Goal: Information Seeking & Learning: Check status

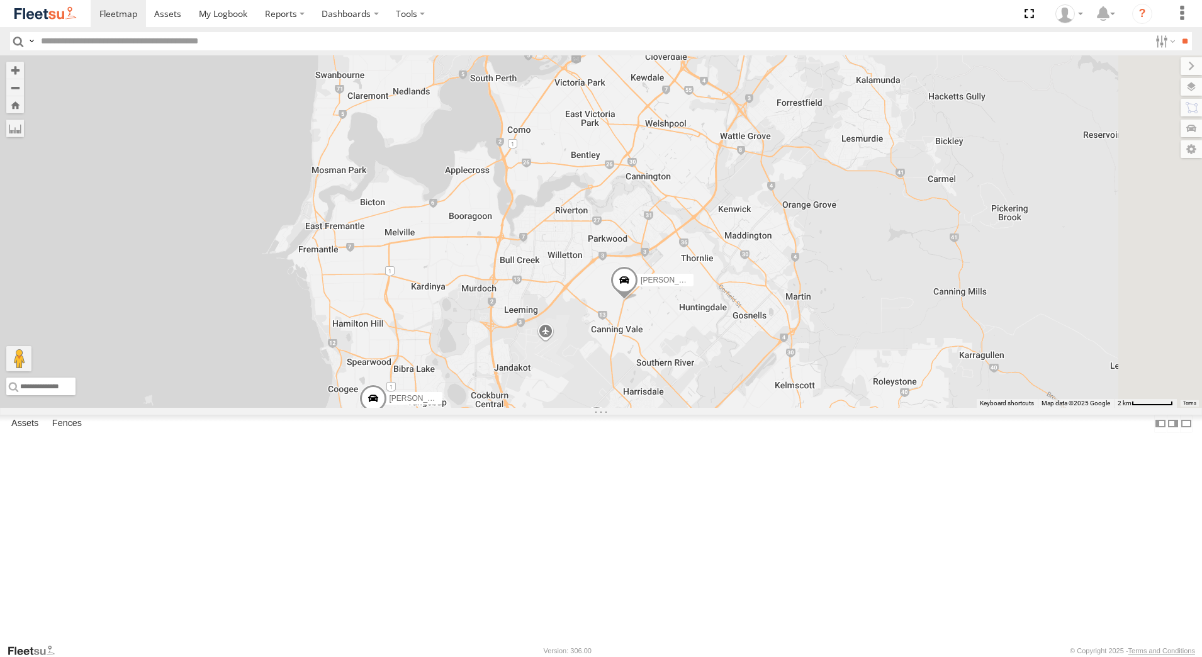
drag, startPoint x: 932, startPoint y: 311, endPoint x: 690, endPoint y: 481, distance: 296.4
click at [690, 408] on div "[PERSON_NAME] - 1HSK205 - 0481 998 670 [PERSON_NAME] - 1IAM429 - 0456 928 992 […" at bounding box center [601, 231] width 1202 height 352
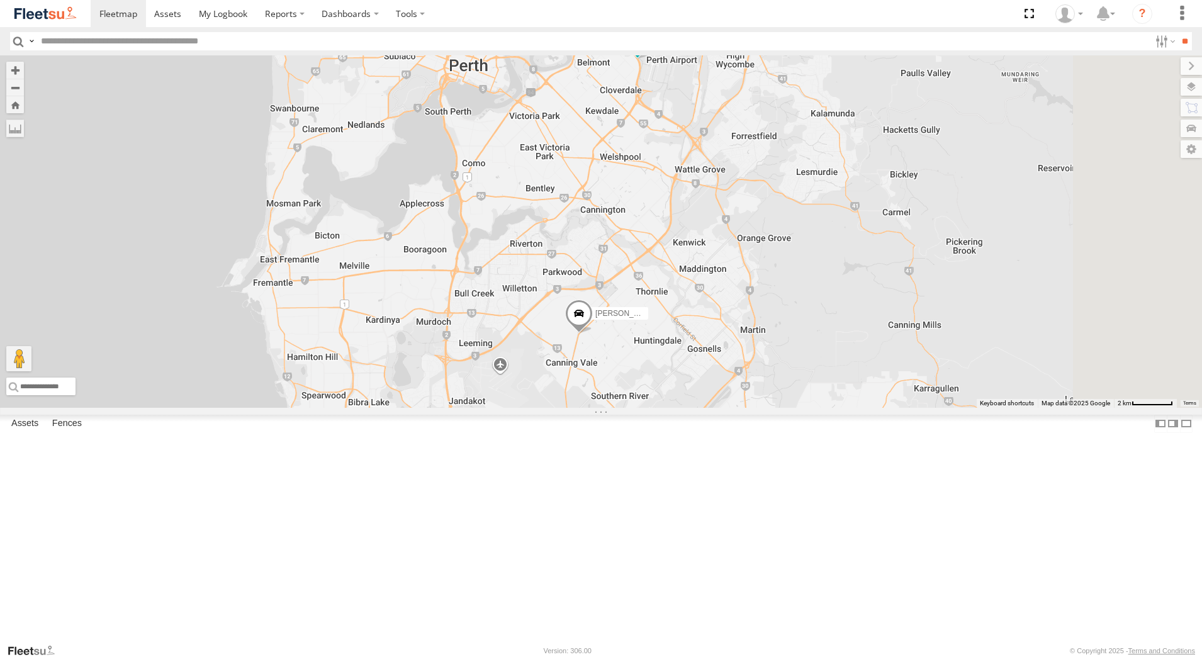
drag, startPoint x: 720, startPoint y: 508, endPoint x: 671, endPoint y: 544, distance: 61.2
click at [671, 408] on div "[PERSON_NAME] - 1HSK205 - 0481 998 670 [PERSON_NAME] - 1IAM429 - 0456 928 992 […" at bounding box center [601, 231] width 1202 height 352
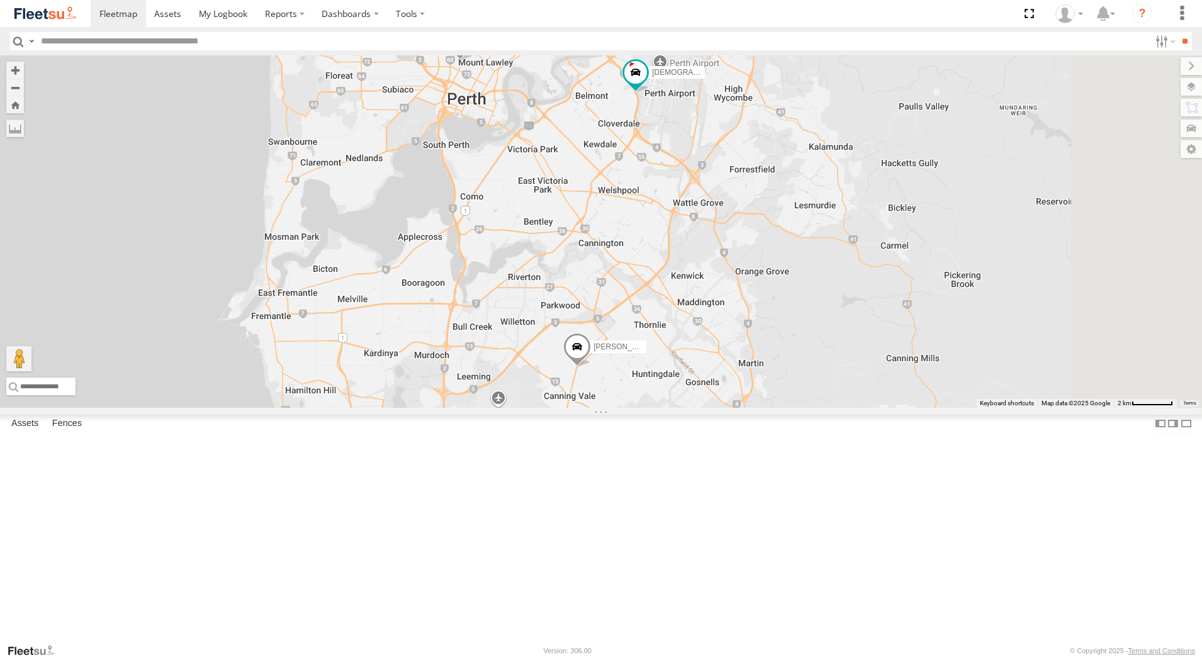
drag, startPoint x: 978, startPoint y: 430, endPoint x: 975, endPoint y: 469, distance: 39.1
click at [975, 408] on div "Ben Malpuss - 1HSK205 - 0481 998 670 Tyson Turner - 1IAM429 - 0456 928 992 Chri…" at bounding box center [601, 231] width 1202 height 352
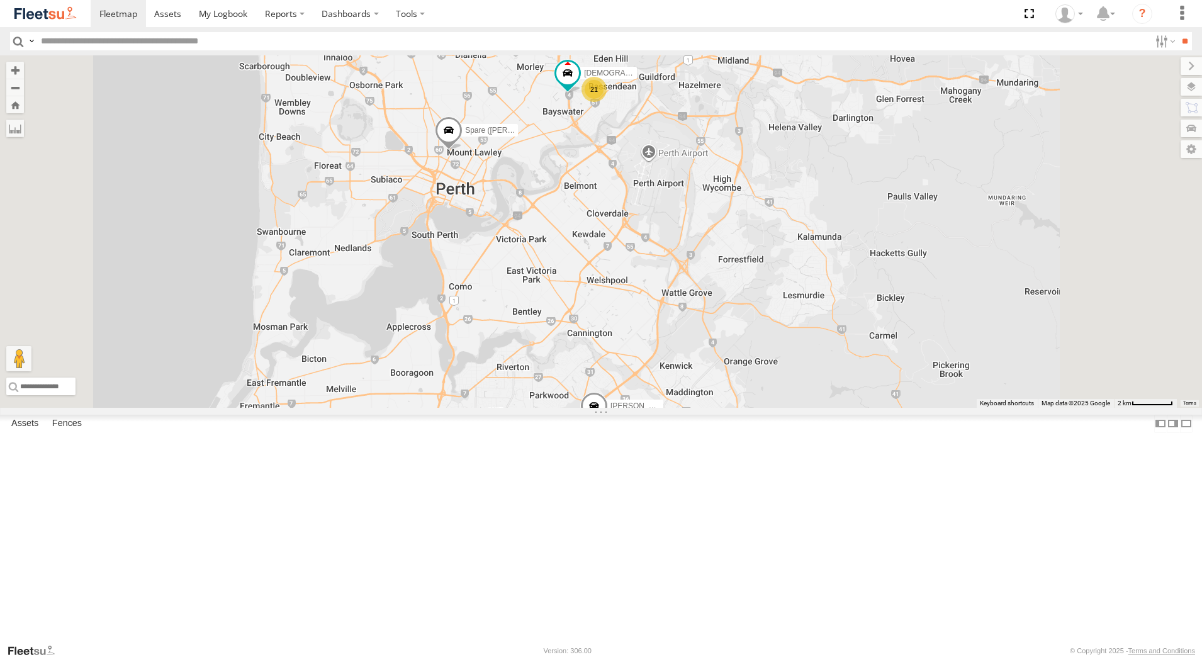
drag, startPoint x: 695, startPoint y: 283, endPoint x: 669, endPoint y: 427, distance: 147.0
click at [669, 408] on div "Ben Malpuss - 1HSK205 - 0481 998 670 Tyson Turner - 1IAM429 - 0456 928 992 Chri…" at bounding box center [601, 231] width 1202 height 352
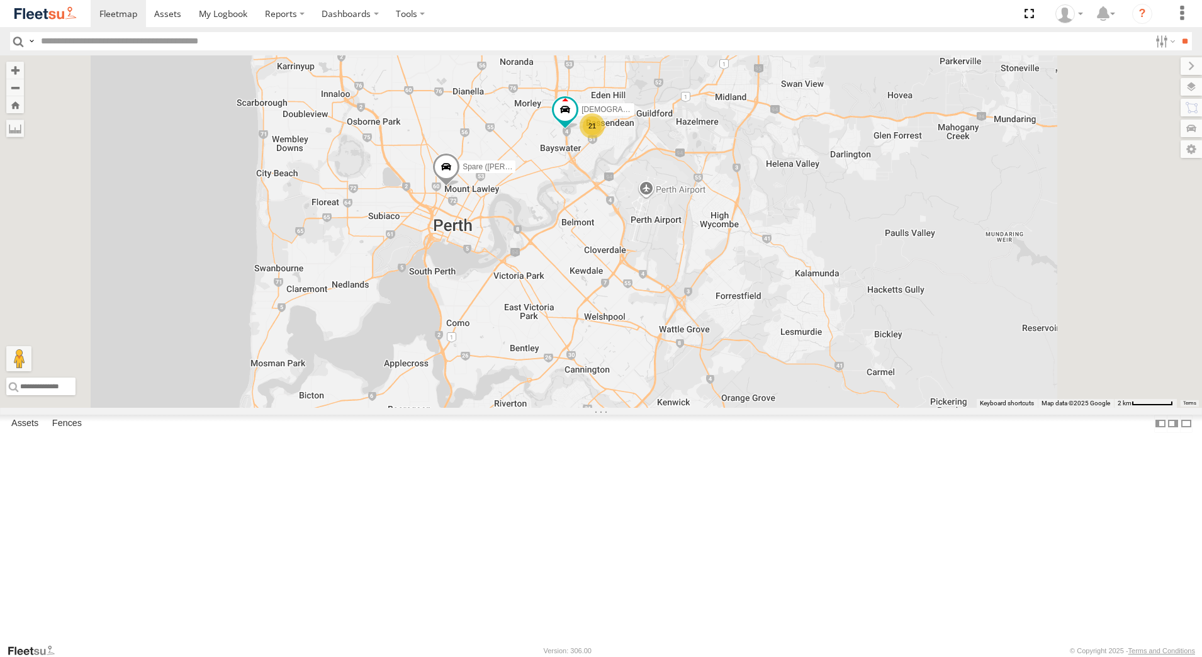
drag, startPoint x: 812, startPoint y: 189, endPoint x: 812, endPoint y: 202, distance: 13.2
click at [812, 202] on div "Ben Malpuss - 1HSK205 - 0481 998 670 Tyson Turner - 1IAM429 - 0456 928 992 Chri…" at bounding box center [601, 231] width 1202 height 352
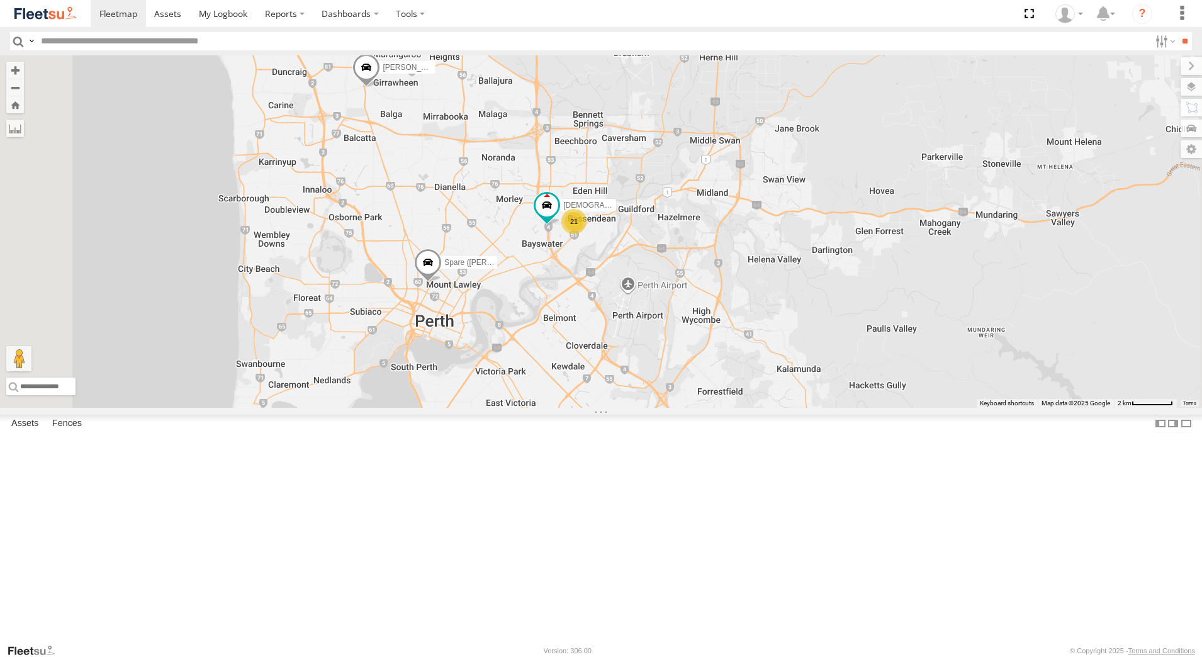
drag, startPoint x: 659, startPoint y: 149, endPoint x: 641, endPoint y: 246, distance: 98.6
click at [641, 246] on div "Ben Malpuss - 1HSK205 - 0481 998 670 Tyson Turner - 1IAM429 - 0456 928 992 Chri…" at bounding box center [601, 231] width 1202 height 352
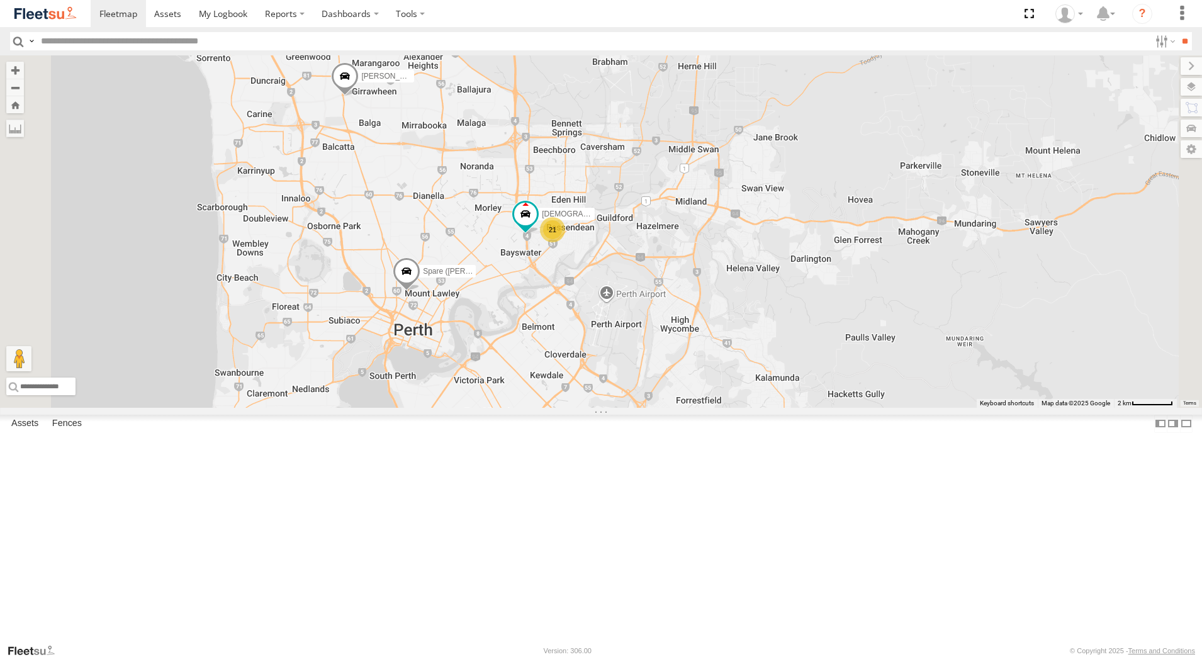
drag, startPoint x: 741, startPoint y: 325, endPoint x: 707, endPoint y: 262, distance: 70.7
click at [707, 262] on div "Ben Malpuss - 1HSK205 - 0481 998 670 Tyson Turner - 1IAM429 - 0456 928 992 Chri…" at bounding box center [601, 231] width 1202 height 352
click at [537, 225] on span at bounding box center [525, 214] width 23 height 23
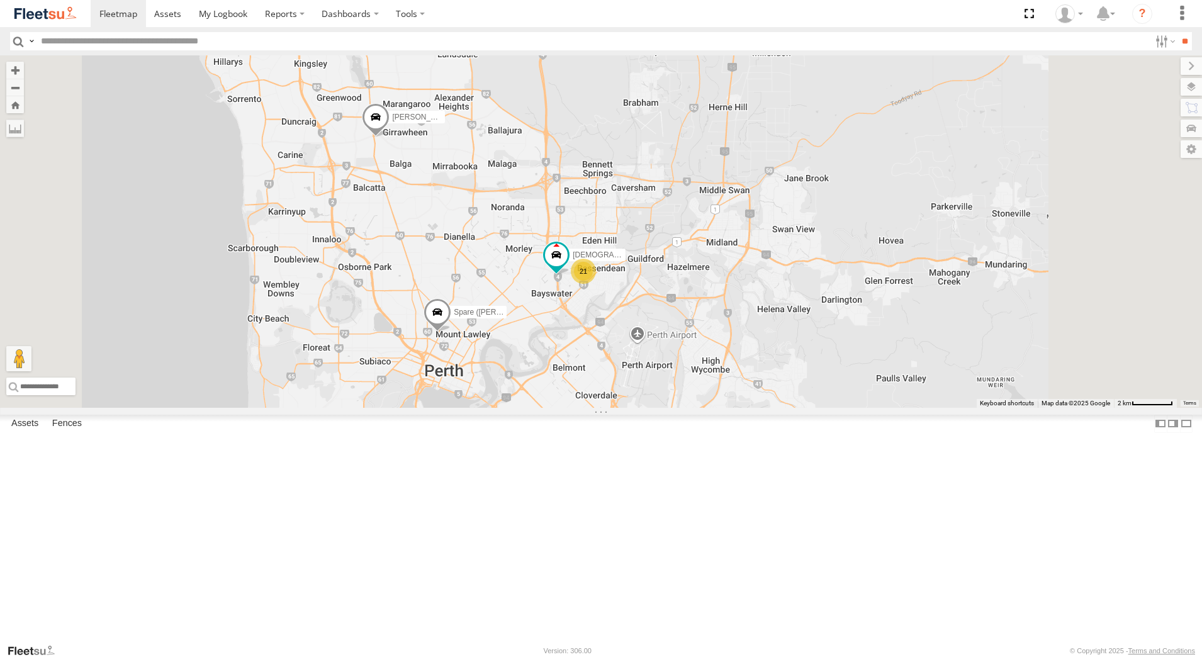
drag, startPoint x: 678, startPoint y: 263, endPoint x: 674, endPoint y: 391, distance: 128.4
click at [674, 391] on div "Ben Malpuss - 1HSK205 - 0481 998 670 Tyson Turner - 1IAM429 - 0456 928 992 Chri…" at bounding box center [601, 231] width 1202 height 352
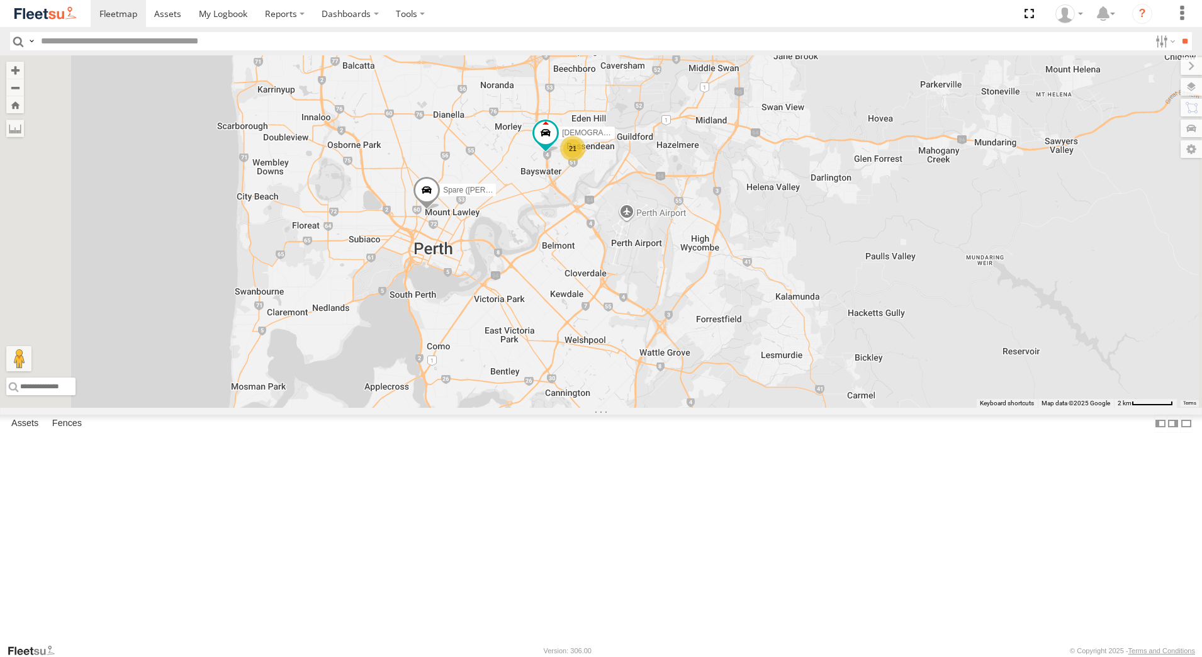
drag, startPoint x: 703, startPoint y: 308, endPoint x: 693, endPoint y: 177, distance: 131.9
click at [693, 177] on div "Ben Malpuss - 1HSK205 - 0481 998 670 Tyson Turner - 1IAM429 - 0456 928 992 Chri…" at bounding box center [601, 231] width 1202 height 352
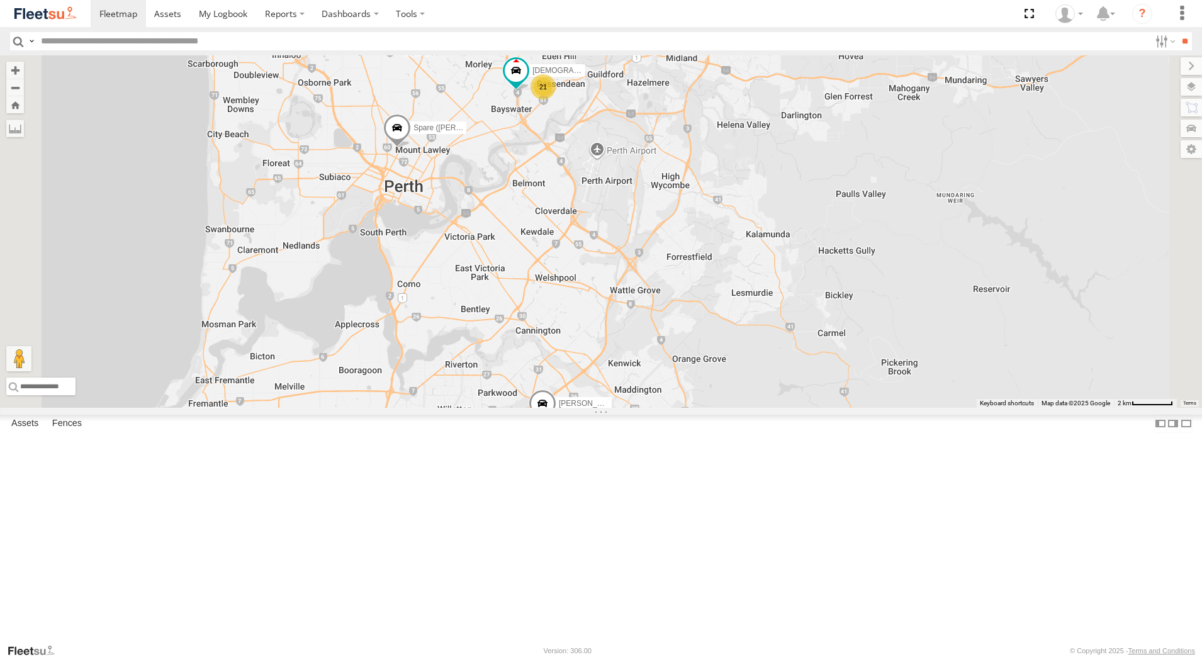
drag, startPoint x: 698, startPoint y: 372, endPoint x: 668, endPoint y: 308, distance: 70.7
click at [668, 308] on div "Ben Malpuss - 1HSK205 - 0481 998 670 Tyson Turner - 1IAM429 - 0456 928 992 Chri…" at bounding box center [601, 231] width 1202 height 352
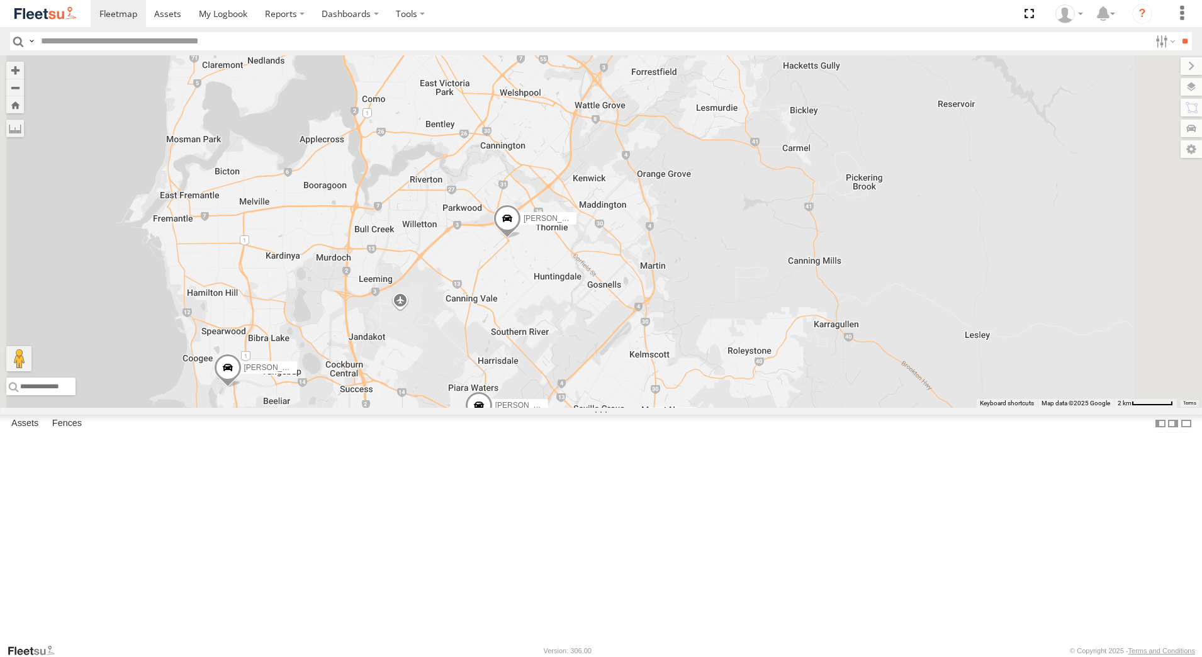
drag, startPoint x: 753, startPoint y: 372, endPoint x: 718, endPoint y: 188, distance: 188.3
click at [718, 188] on div "Ben Malpuss - 1HSK205 - 0481 998 670 Tyson Turner - 1IAM429 - 0456 928 992 Chri…" at bounding box center [601, 231] width 1202 height 352
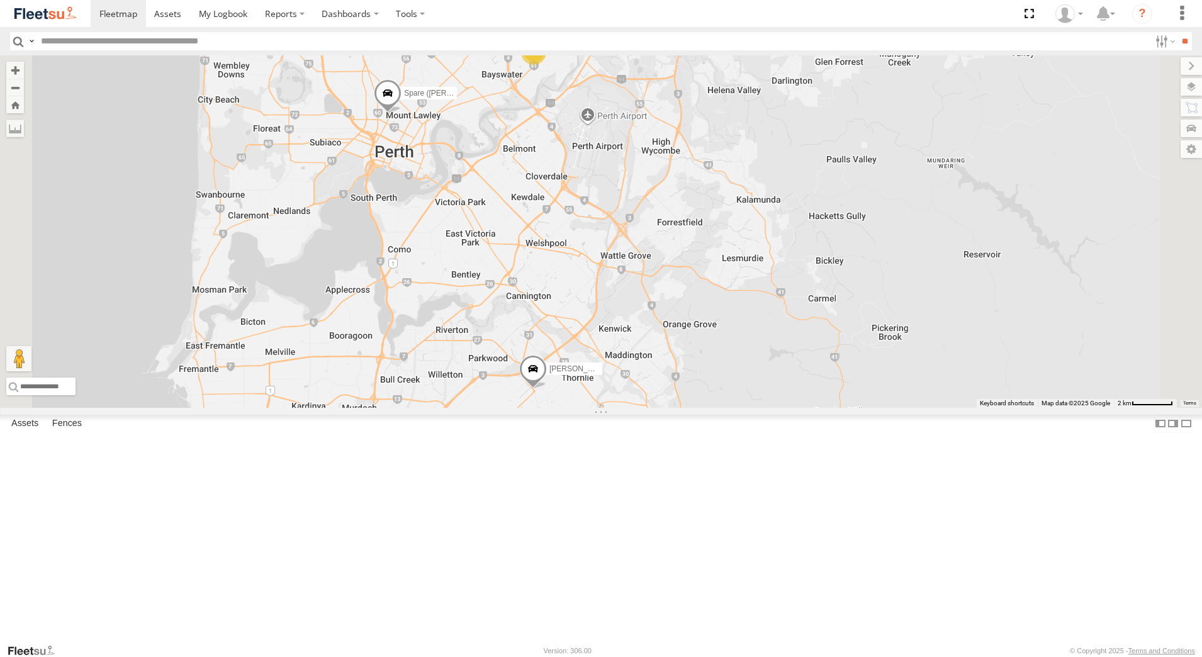
drag, startPoint x: 785, startPoint y: 414, endPoint x: 810, endPoint y: 558, distance: 146.2
click at [810, 408] on div "Ben Malpuss - 1HSK205 - 0481 998 670 Tyson Turner - 1IAM429 - 0456 928 992 Chri…" at bounding box center [601, 231] width 1202 height 352
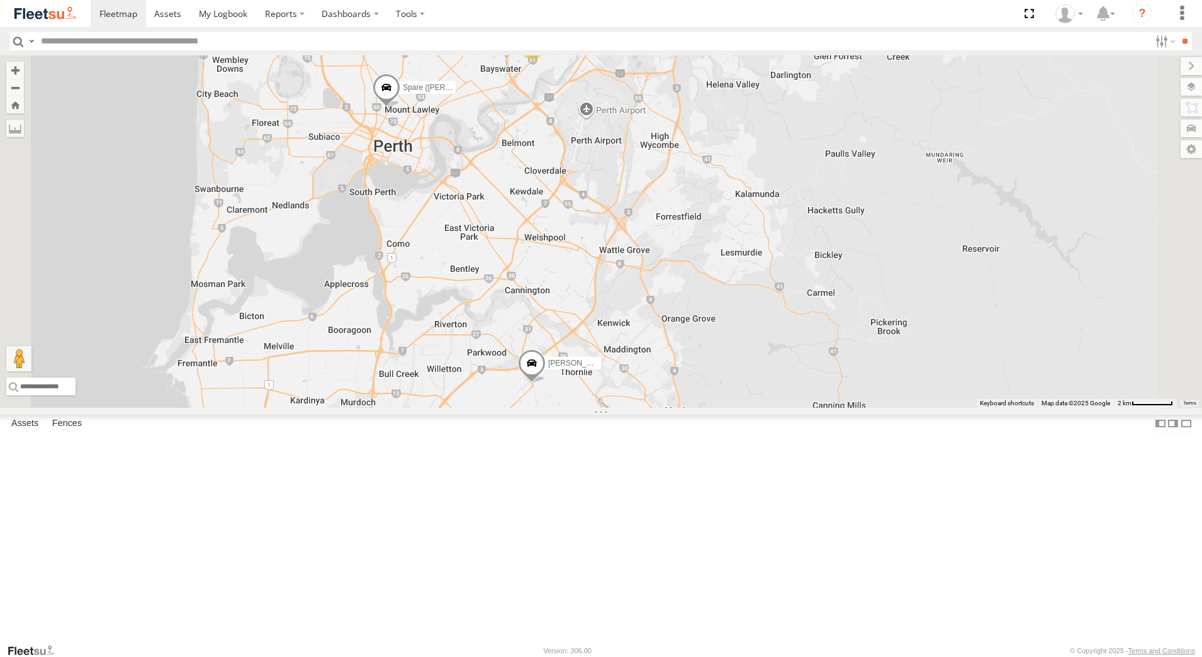
click at [0, 0] on div "Christian Davies - 1IFQ593" at bounding box center [0, 0] width 0 height 0
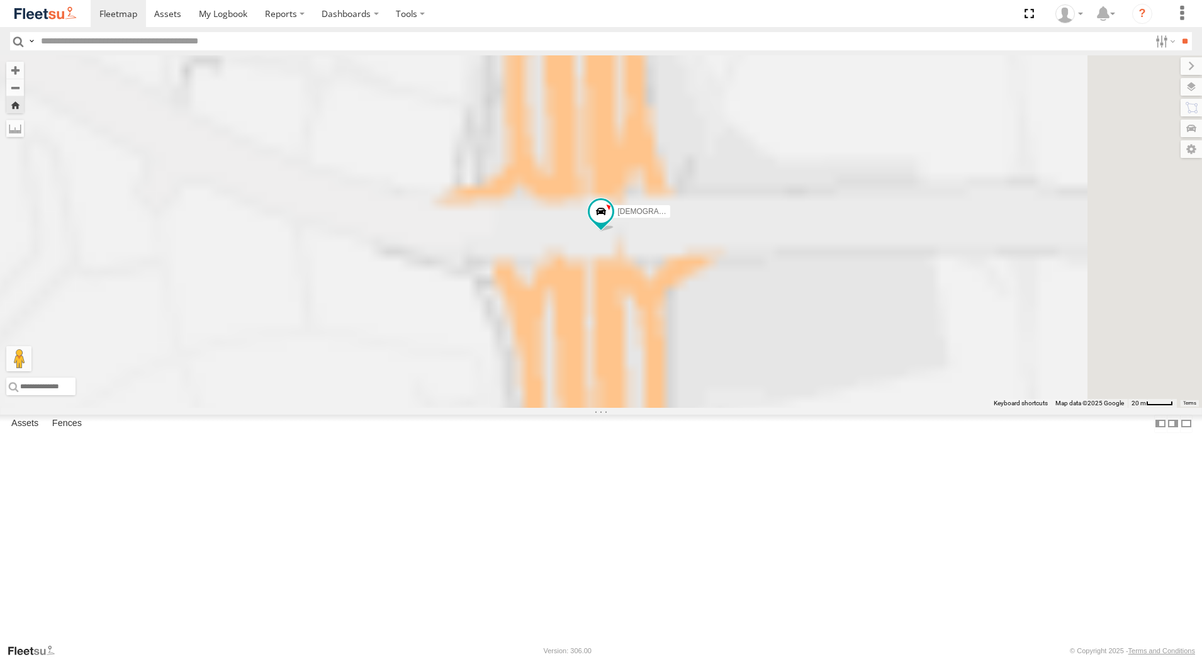
click at [0, 0] on span at bounding box center [0, 0] width 0 height 0
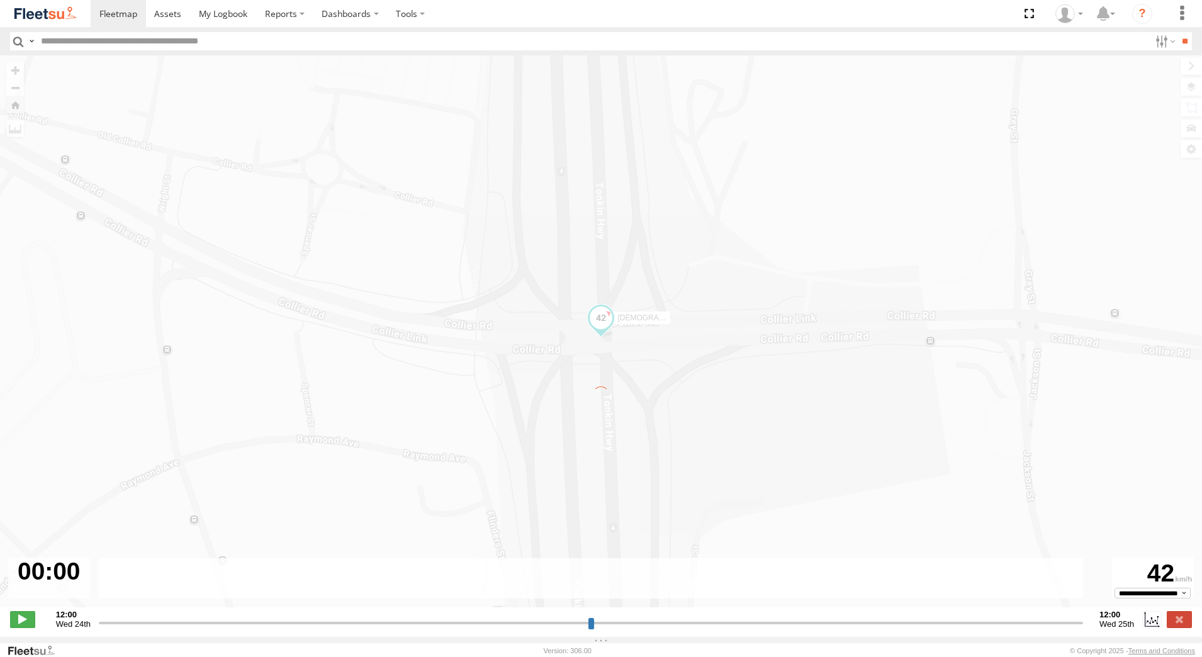
type input "**********"
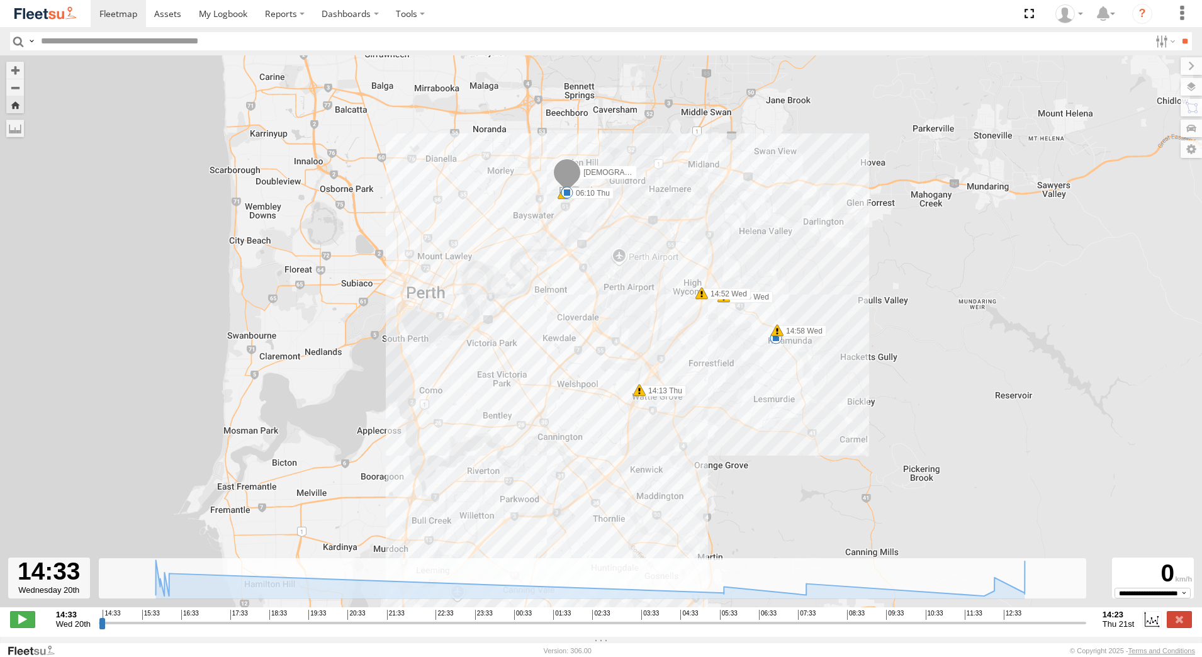
drag, startPoint x: 697, startPoint y: 208, endPoint x: 707, endPoint y: 386, distance: 177.7
click at [707, 386] on div "Christian Davies - 1IFQ593 14:55 Wed 14:58 Wed 06:10 Thu 07:42 Thu 07:54 Thu 07…" at bounding box center [601, 337] width 1202 height 565
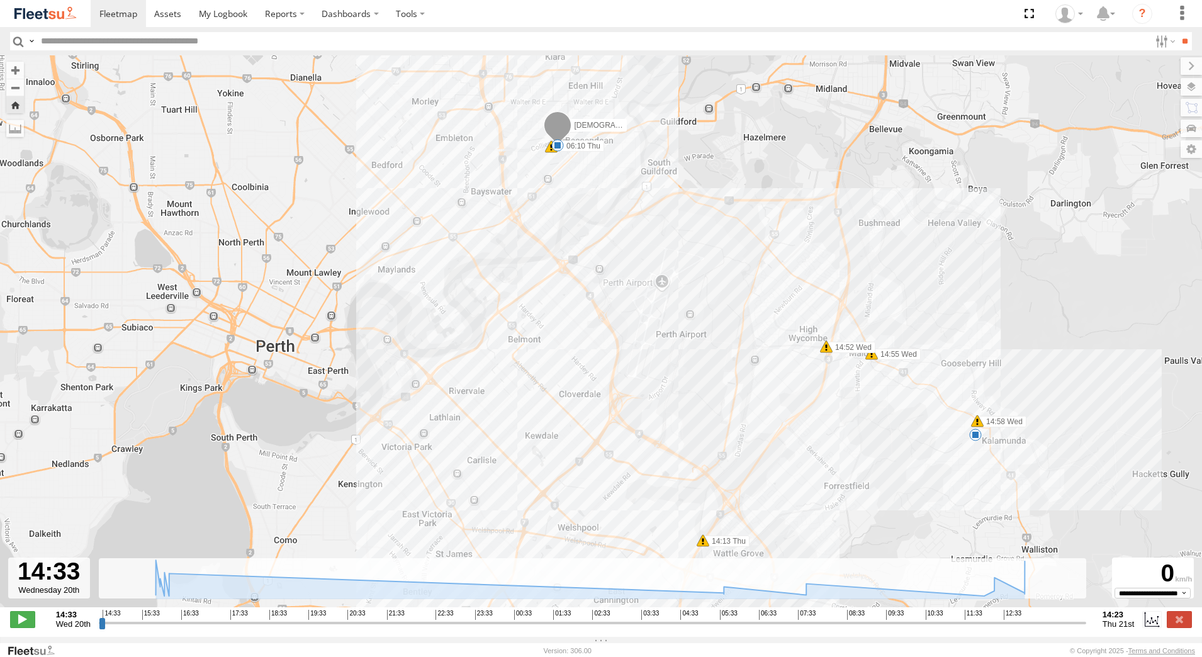
drag, startPoint x: 644, startPoint y: 360, endPoint x: 698, endPoint y: 431, distance: 89.3
click at [698, 431] on div "Christian Davies - 1IFQ593 14:55 Wed 14:58 Wed 06:10 Thu 07:42 Thu 07:54 Thu 07…" at bounding box center [601, 337] width 1202 height 565
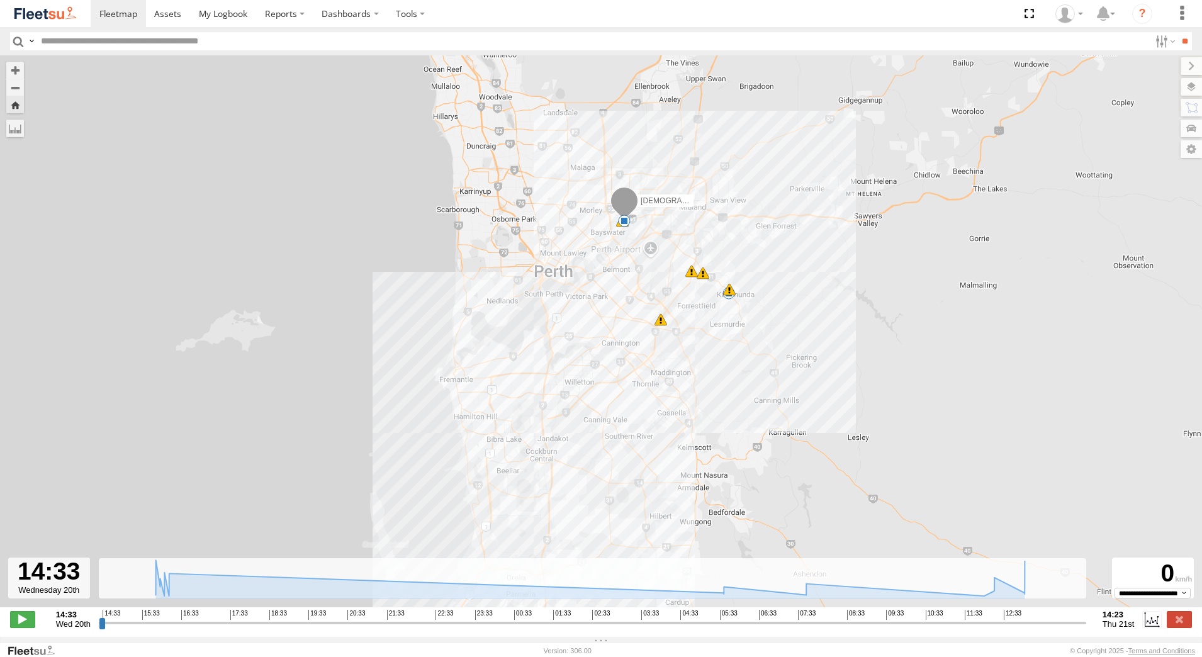
drag, startPoint x: 727, startPoint y: 208, endPoint x: 705, endPoint y: 157, distance: 54.7
click at [705, 157] on div "Christian Davies - 1IFQ593 14:55 Wed 14:58 Wed 06:10 Thu 07:42 Thu 07:54 Thu 07…" at bounding box center [601, 337] width 1202 height 565
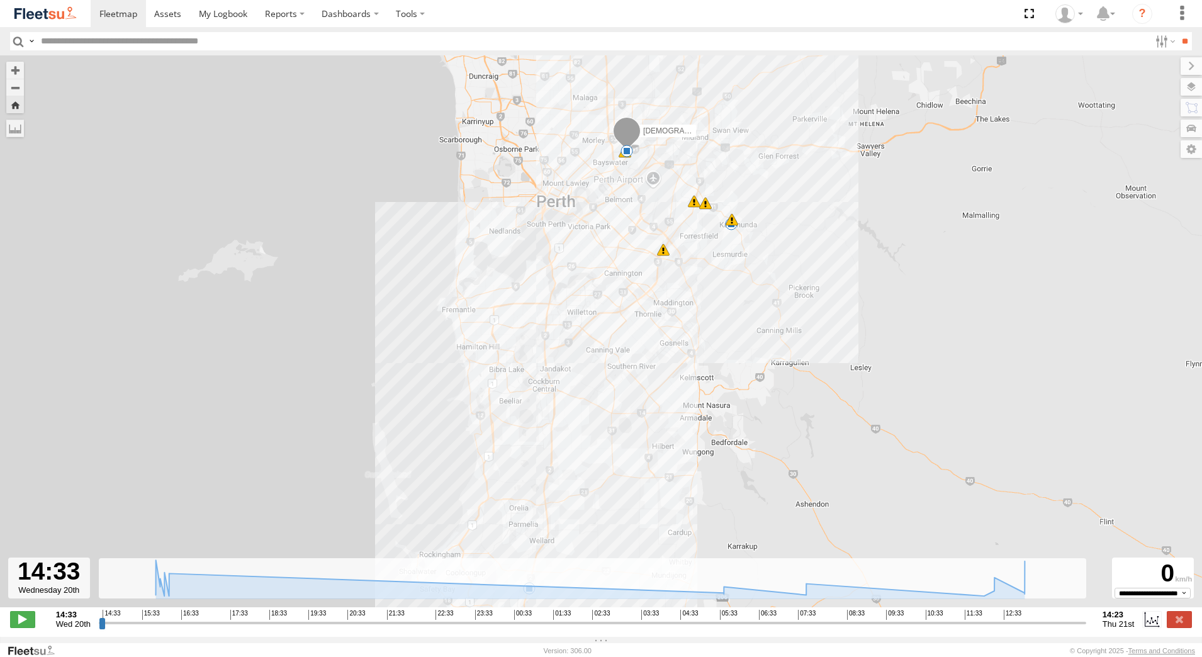
drag, startPoint x: 795, startPoint y: 411, endPoint x: 790, endPoint y: 389, distance: 22.7
click at [790, 389] on div "Christian Davies - 1IFQ593 14:55 Wed 14:58 Wed 06:10 Thu 07:42 Thu 07:54 Thu 07…" at bounding box center [601, 337] width 1202 height 565
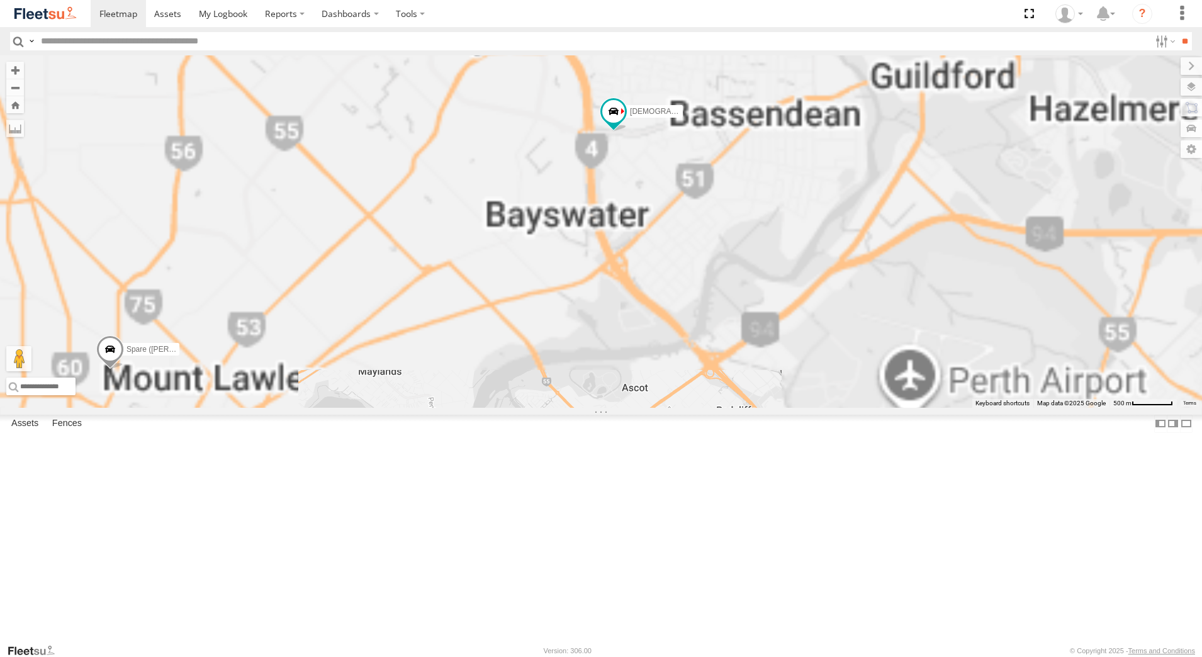
drag, startPoint x: 750, startPoint y: 271, endPoint x: 746, endPoint y: 519, distance: 247.9
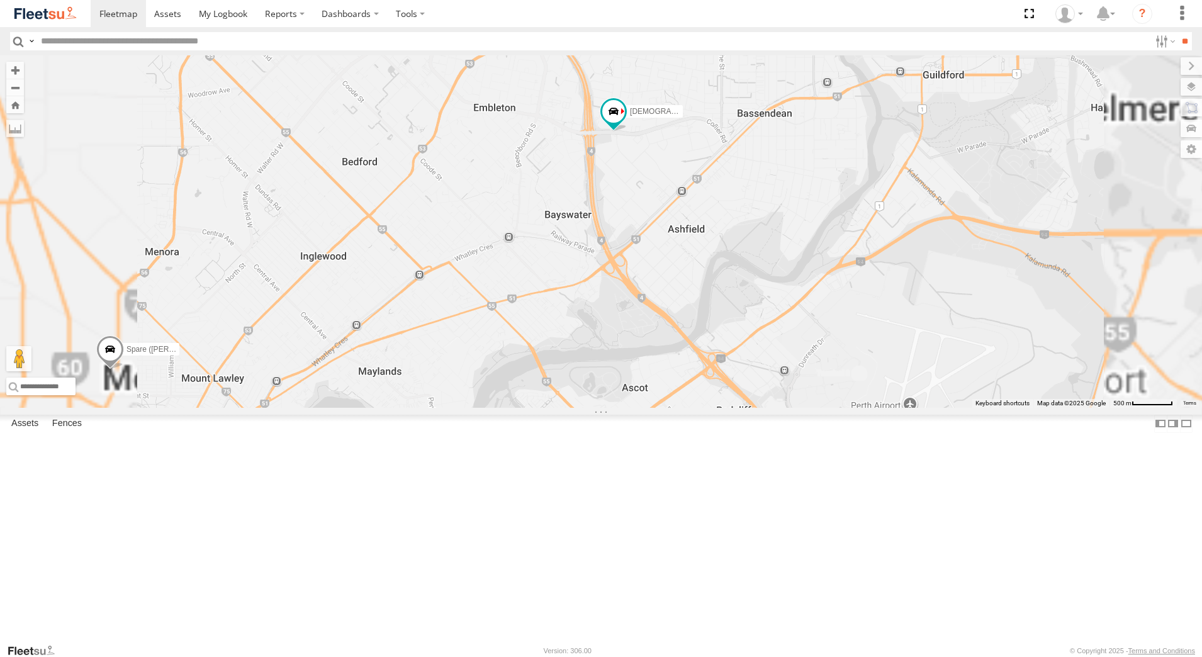
click at [746, 408] on div "Zac Hollyoak -1HSK204 Ben Malpuss - 1HSK205 - 0481 998 670 Tyson Turner - 1IAM4…" at bounding box center [601, 231] width 1202 height 352
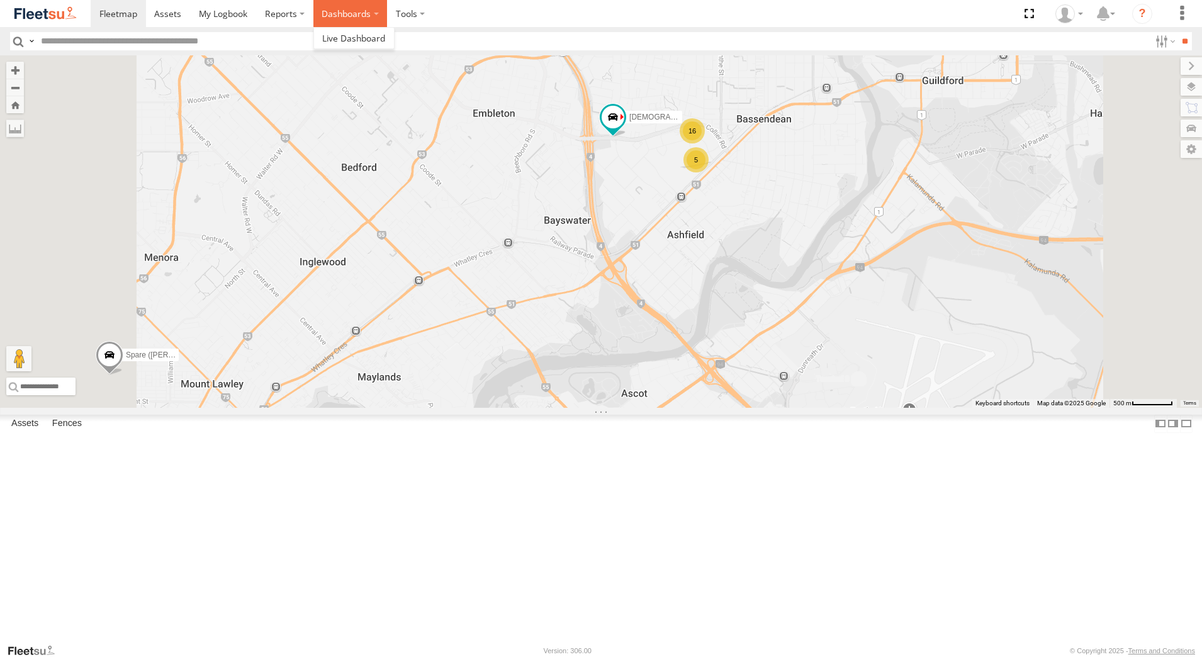
click at [375, 12] on label "Dashboards" at bounding box center [350, 13] width 74 height 27
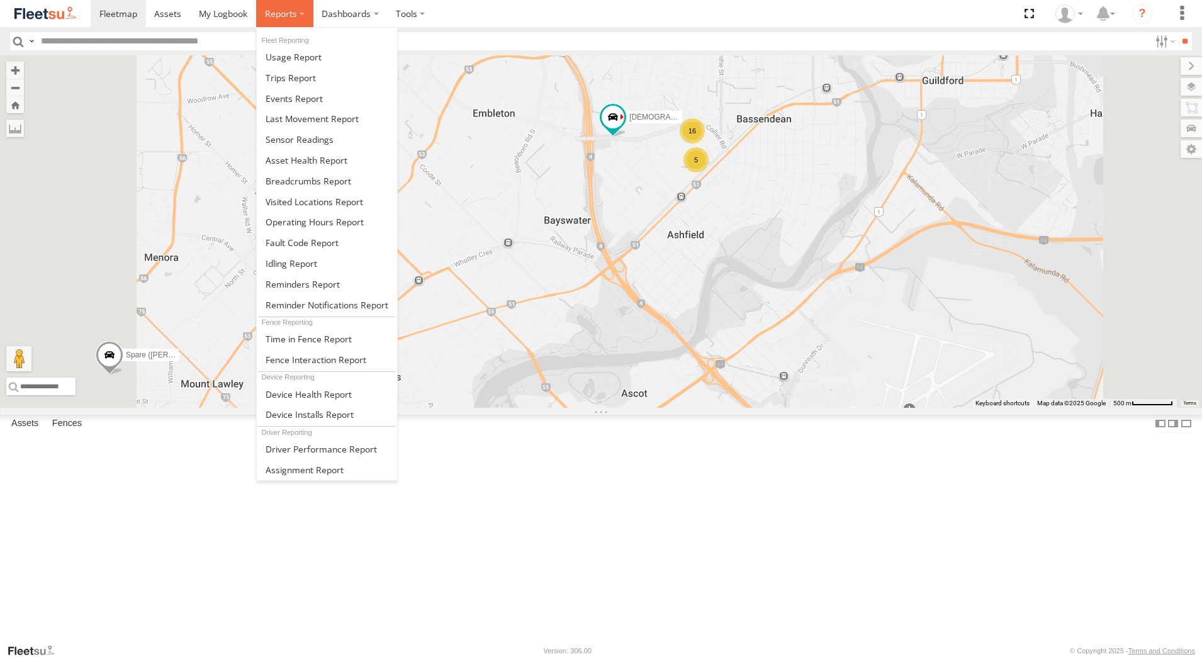
click at [300, 13] on label at bounding box center [284, 13] width 57 height 27
click at [307, 80] on span at bounding box center [291, 78] width 50 height 12
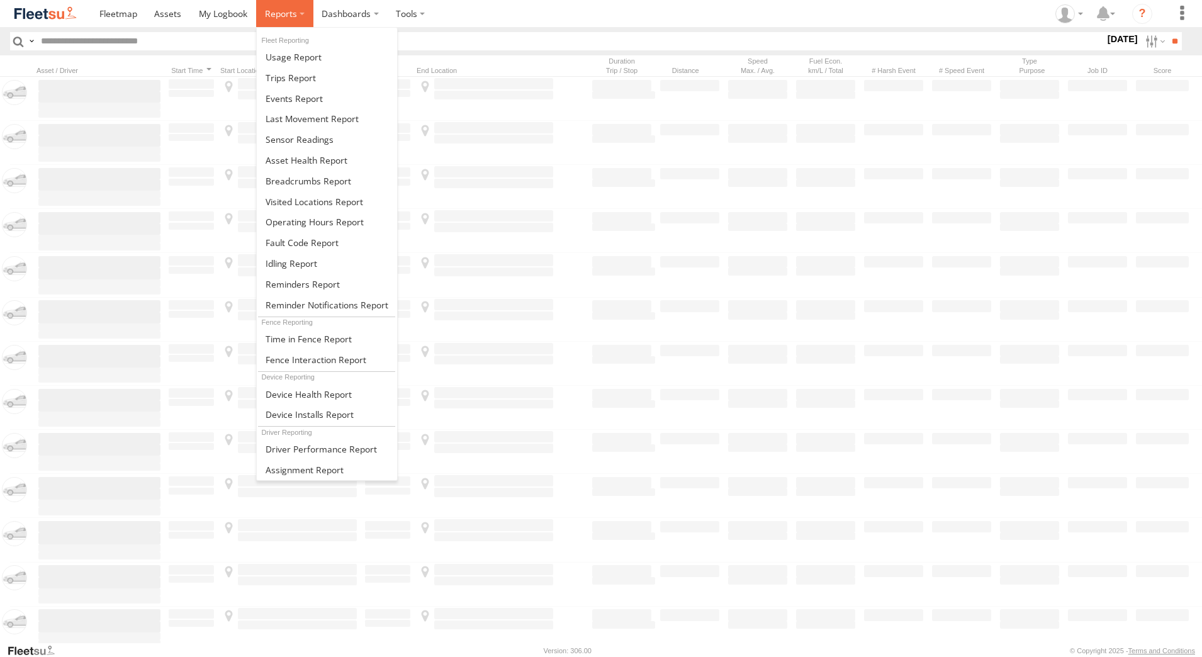
click at [299, 14] on label at bounding box center [284, 13] width 57 height 27
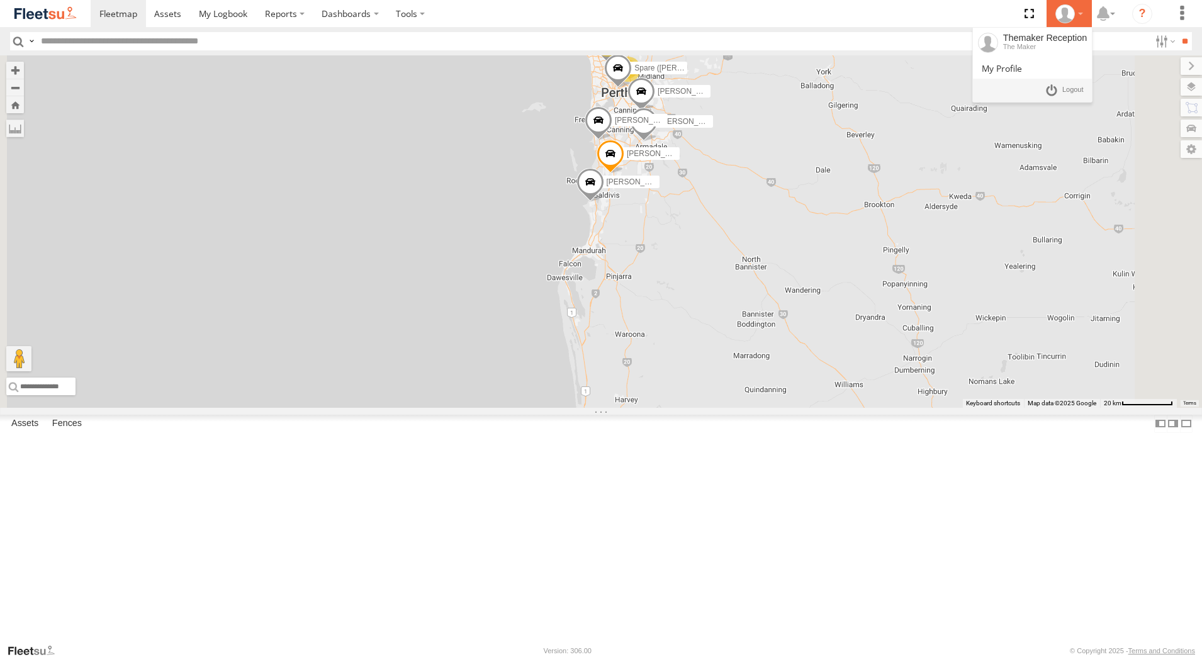
click at [1080, 12] on div at bounding box center [1069, 13] width 36 height 19
click at [1073, 93] on span at bounding box center [1072, 90] width 21 height 14
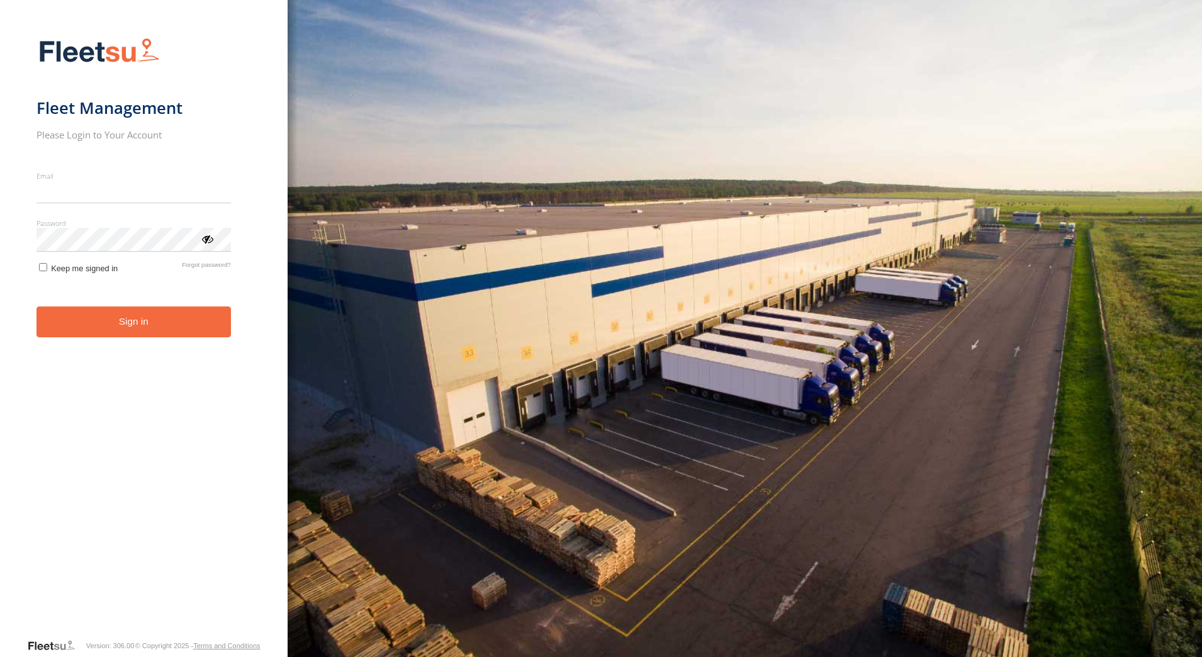
type input "**********"
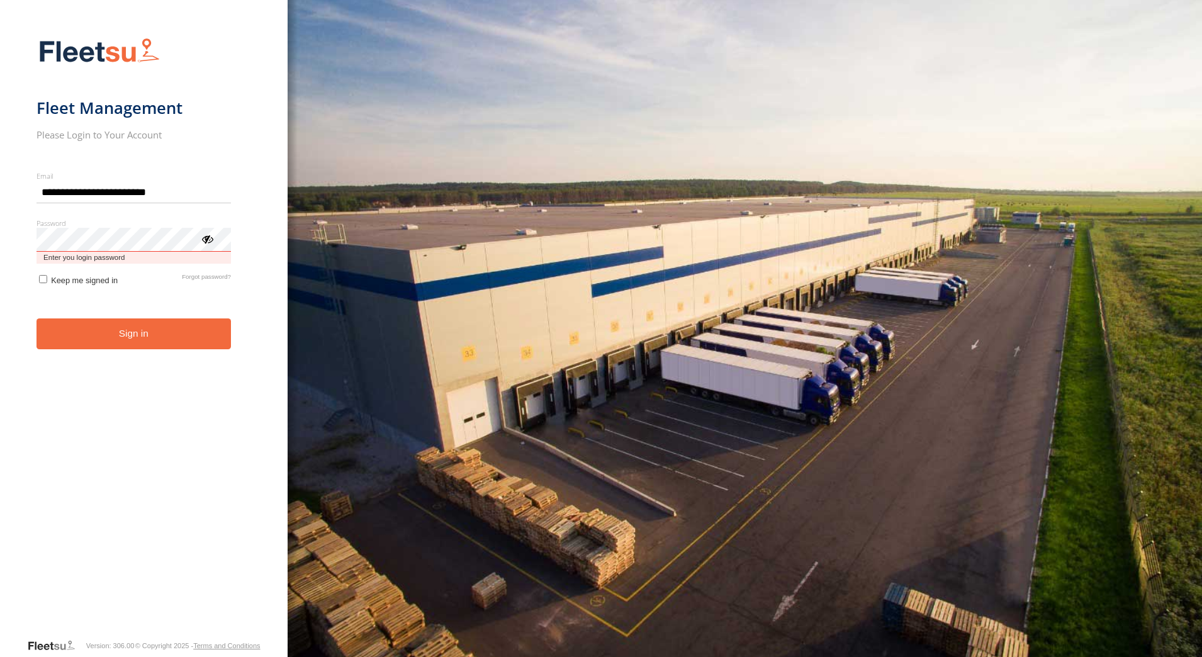
click at [82, 254] on form "**********" at bounding box center [143, 334] width 215 height 608
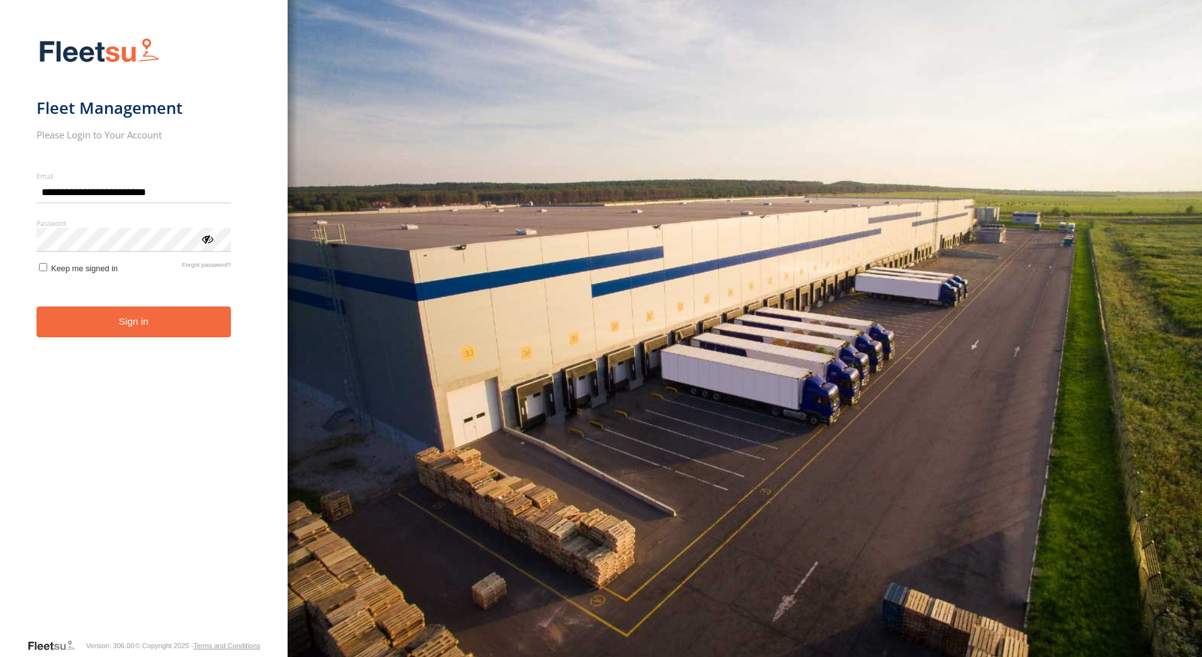
click at [233, 456] on form "**********" at bounding box center [143, 334] width 215 height 608
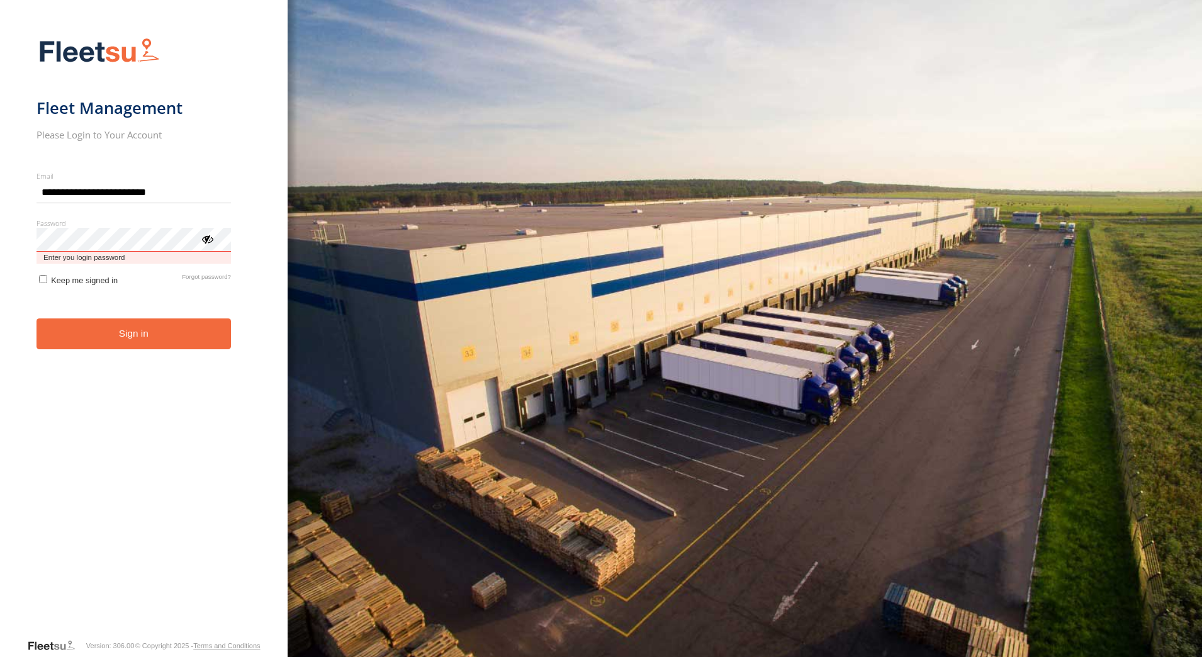
click at [0, 245] on html "**********" at bounding box center [601, 328] width 1202 height 657
click at [36, 318] on button "Sign in" at bounding box center [133, 333] width 194 height 31
